Goal: Task Accomplishment & Management: Complete application form

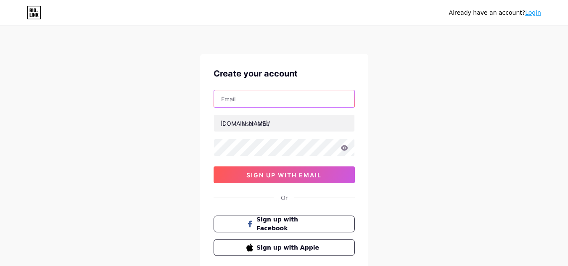
click at [252, 98] on input "text" at bounding box center [284, 98] width 140 height 17
type input "[EMAIL_ADDRESS][DOMAIN_NAME]"
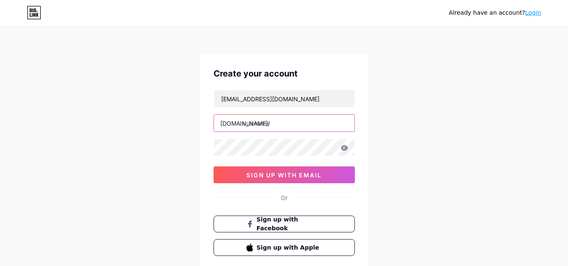
click at [282, 124] on input "text" at bounding box center [284, 123] width 140 height 17
type input "hianimesmom"
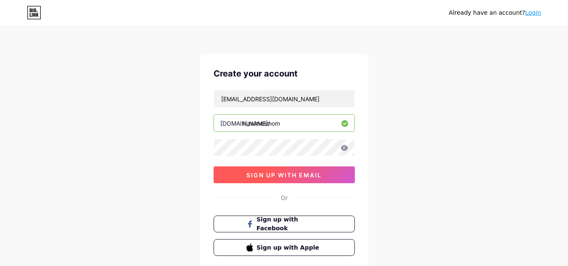
click at [260, 180] on button "sign up with email" at bounding box center [284, 175] width 141 height 17
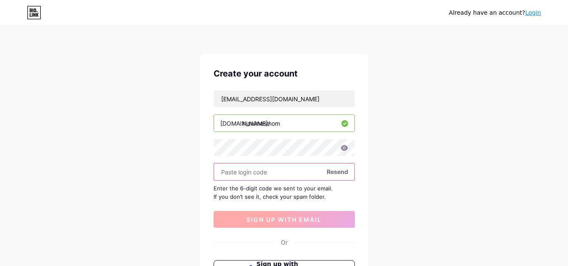
paste input "789428"
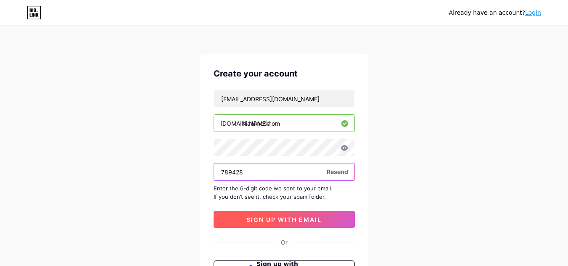
type input "789428"
click at [265, 222] on span "sign up with email" at bounding box center [284, 219] width 75 height 7
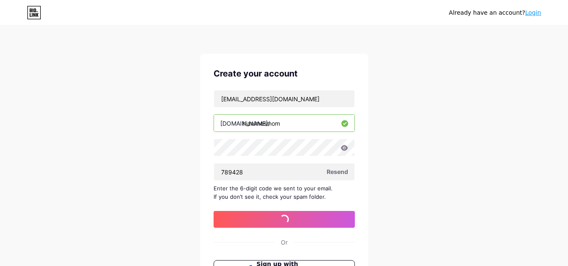
scroll to position [100, 0]
